Goal: Navigation & Orientation: Find specific page/section

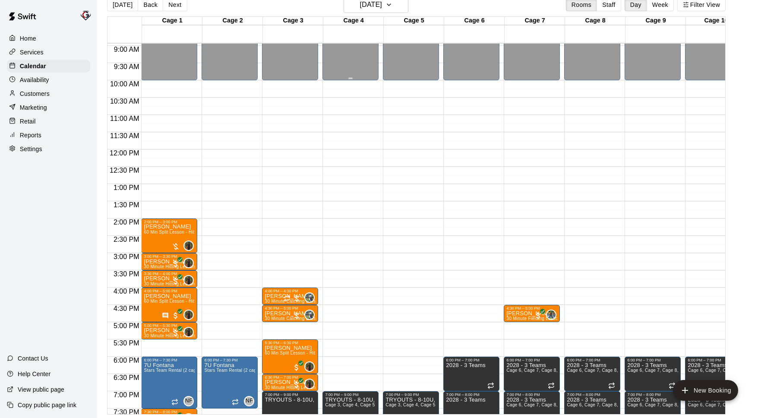
scroll to position [289, 0]
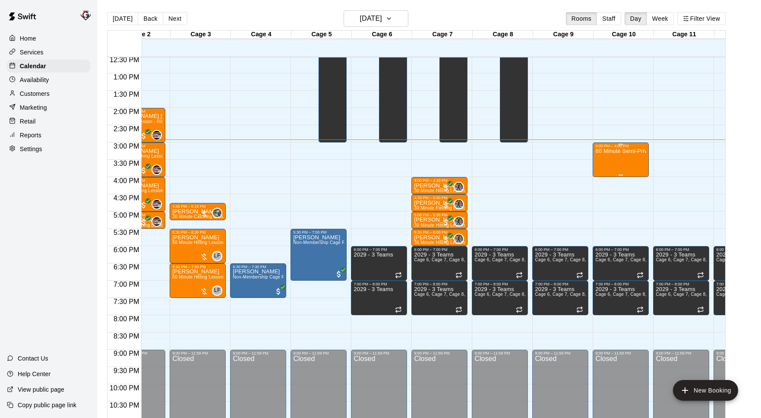
scroll to position [0, 202]
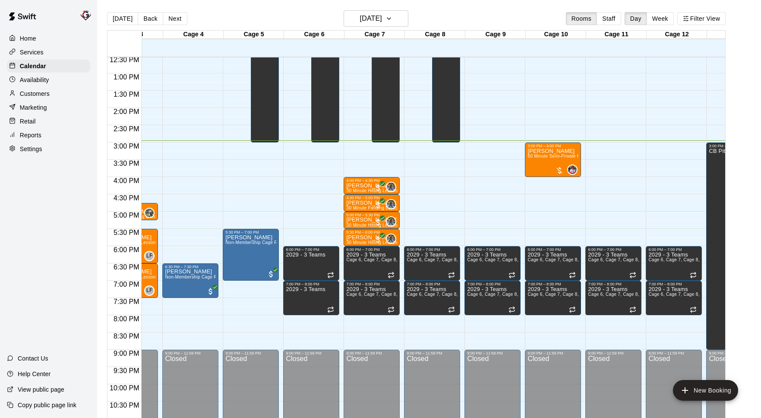
scroll to position [0, 161]
